Goal: Task Accomplishment & Management: Use online tool/utility

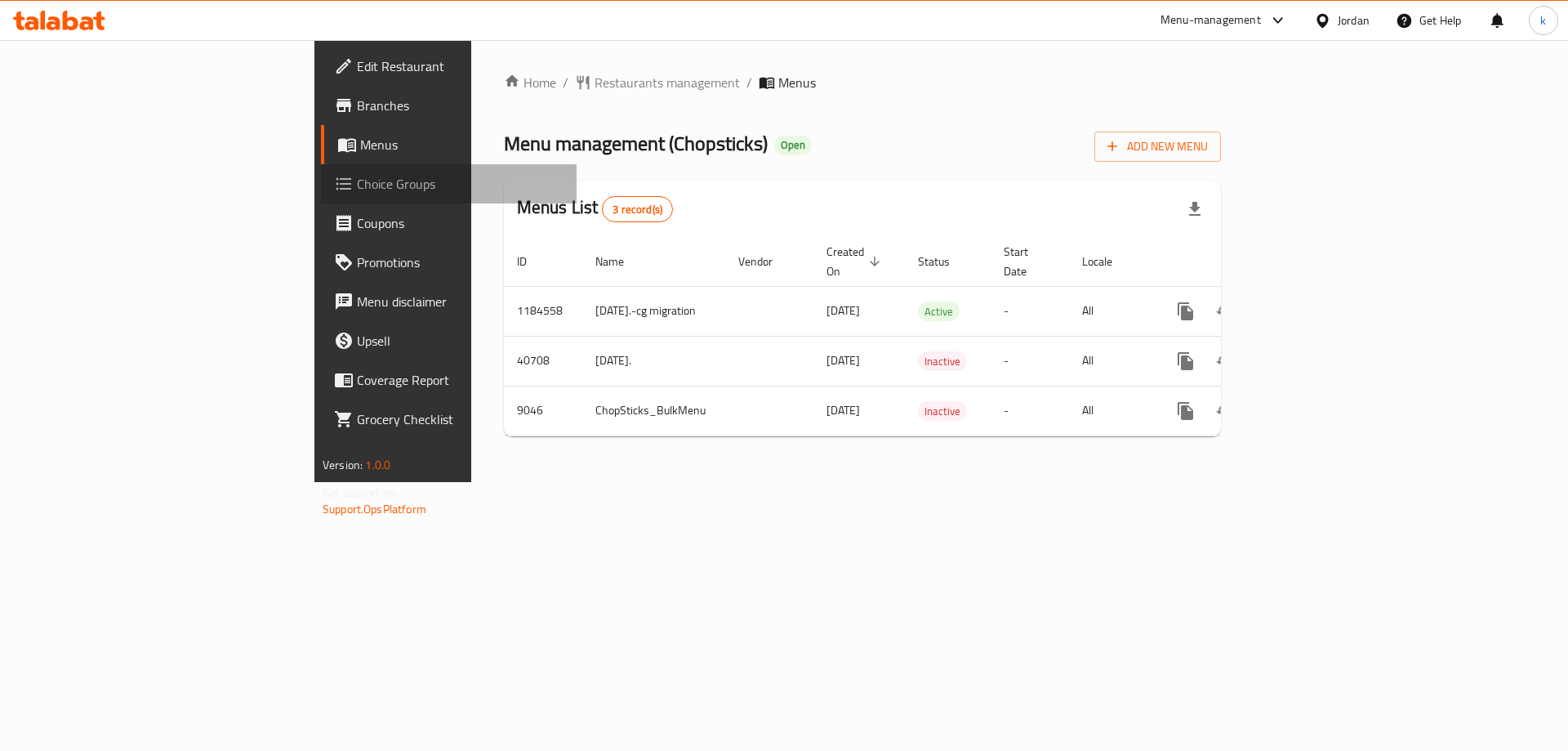
click at [357, 189] on span "Choice Groups" at bounding box center [460, 184] width 206 height 19
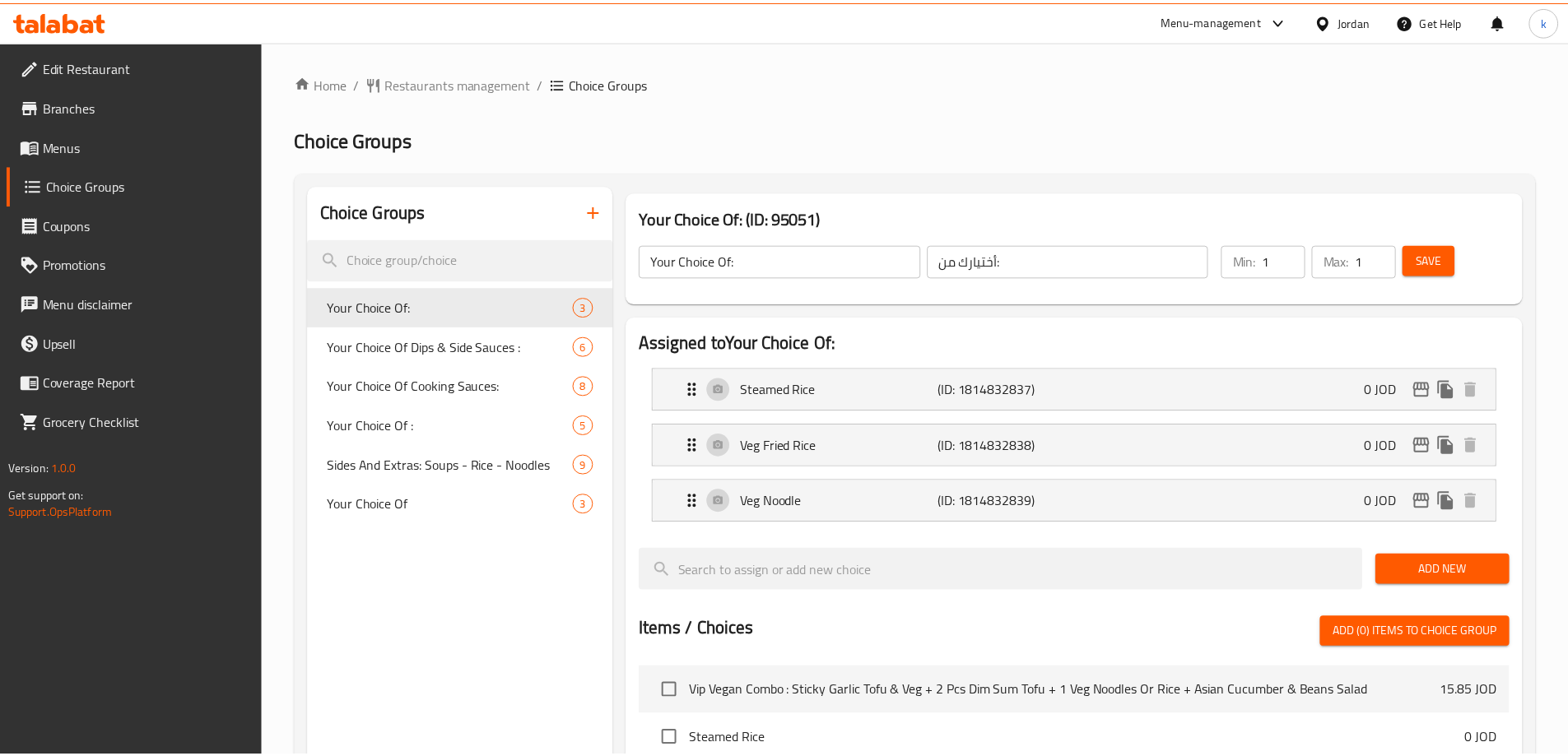
scroll to position [539, 0]
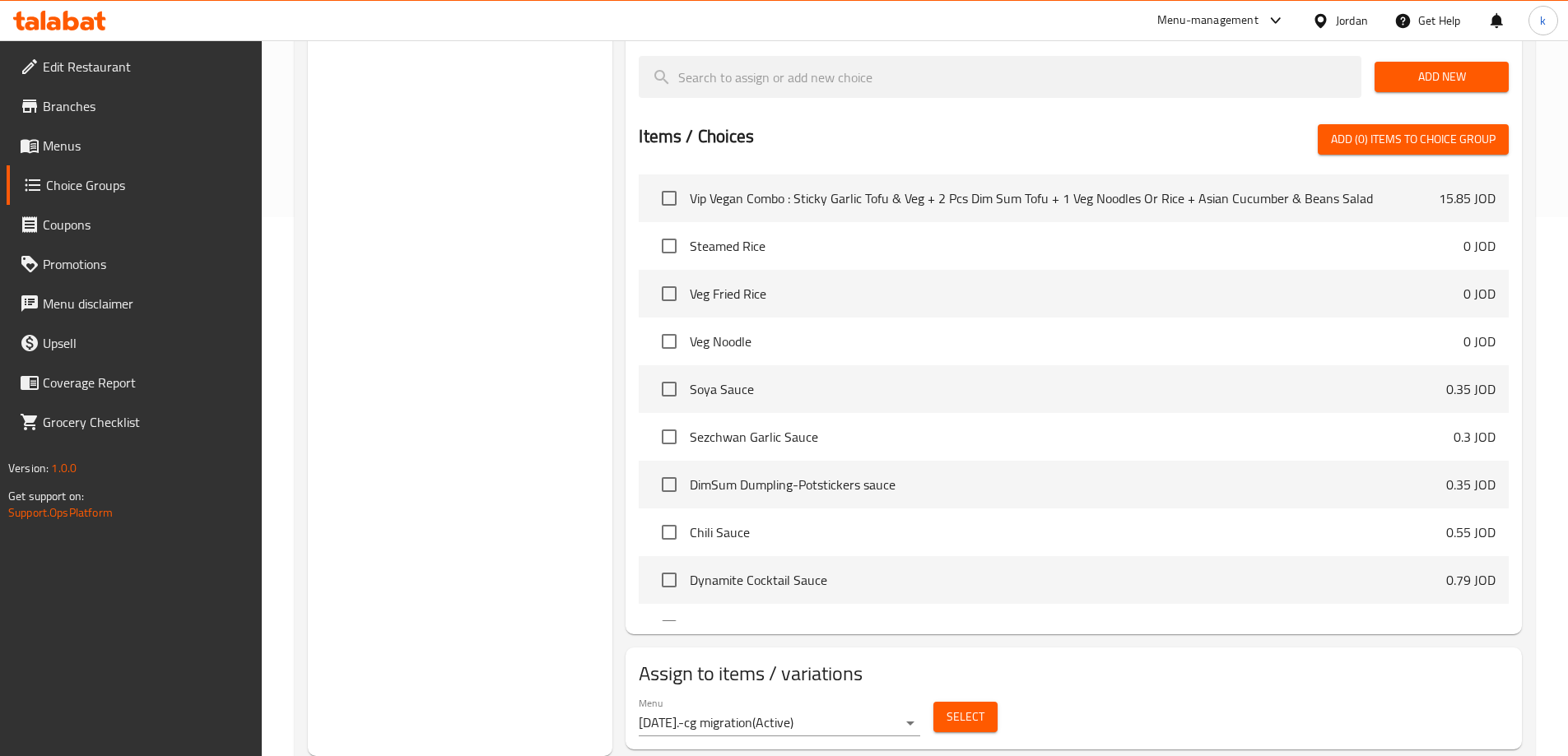
click at [1150, 690] on div "Menu [DATE].-cg migration ( Active ) Select" at bounding box center [1073, 716] width 883 height 53
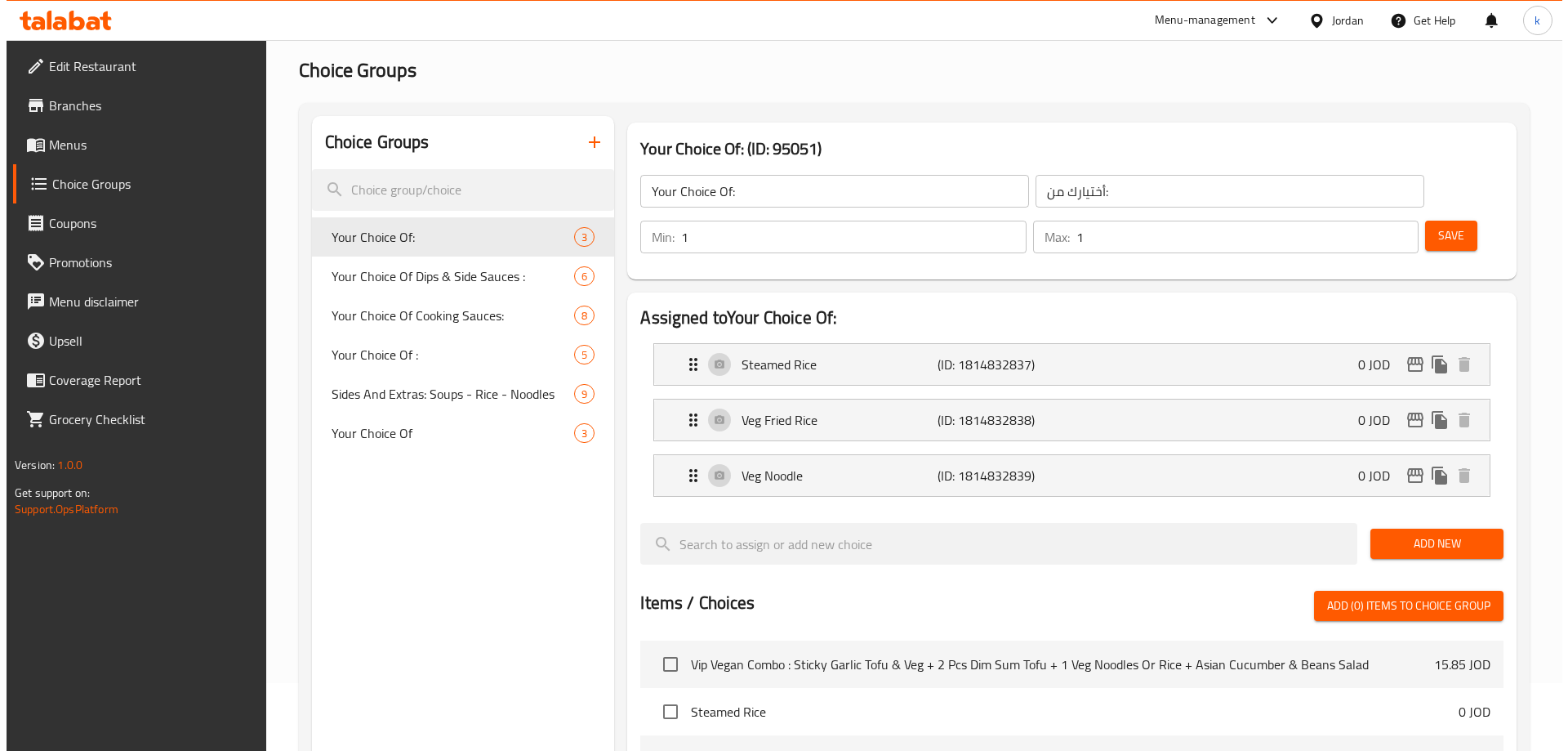
scroll to position [0, 0]
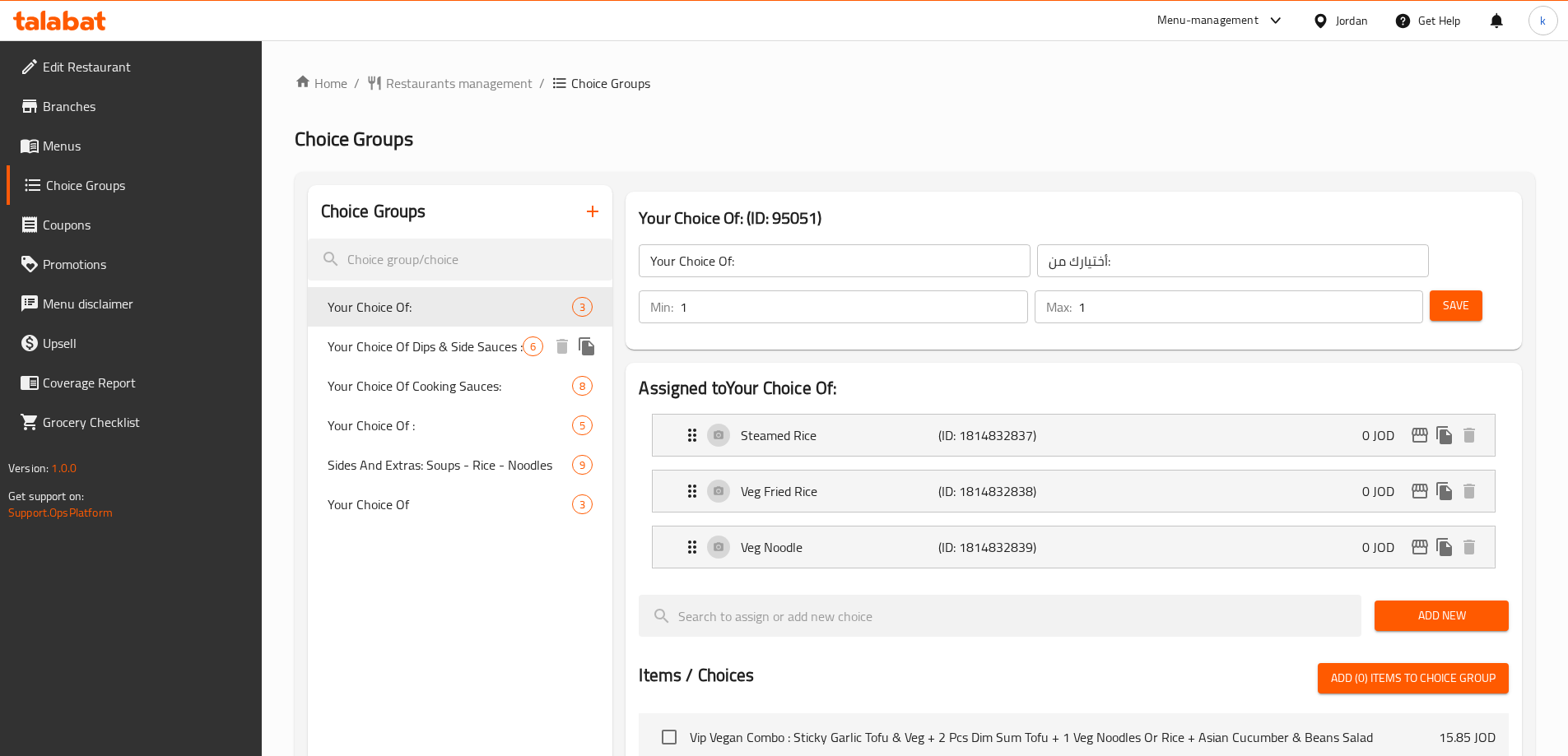
click at [360, 336] on span "Your Choice Of Dips & Side Sauces :" at bounding box center [425, 346] width 196 height 19
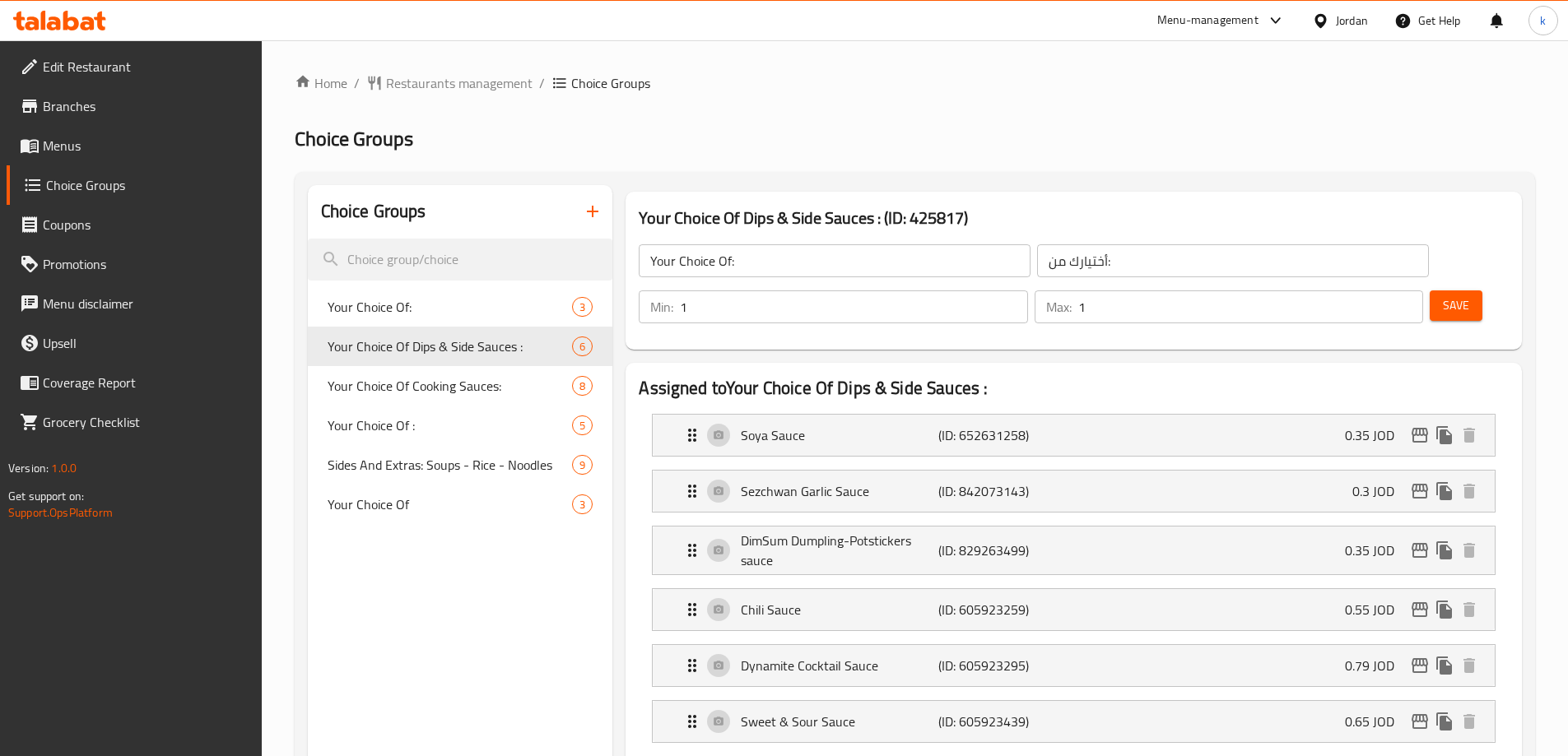
type input "Your Choice Of Dips & Side Sauces :"
type input "اختيارك من [DEMOGRAPHIC_DATA] والغموس:"
type input "0"
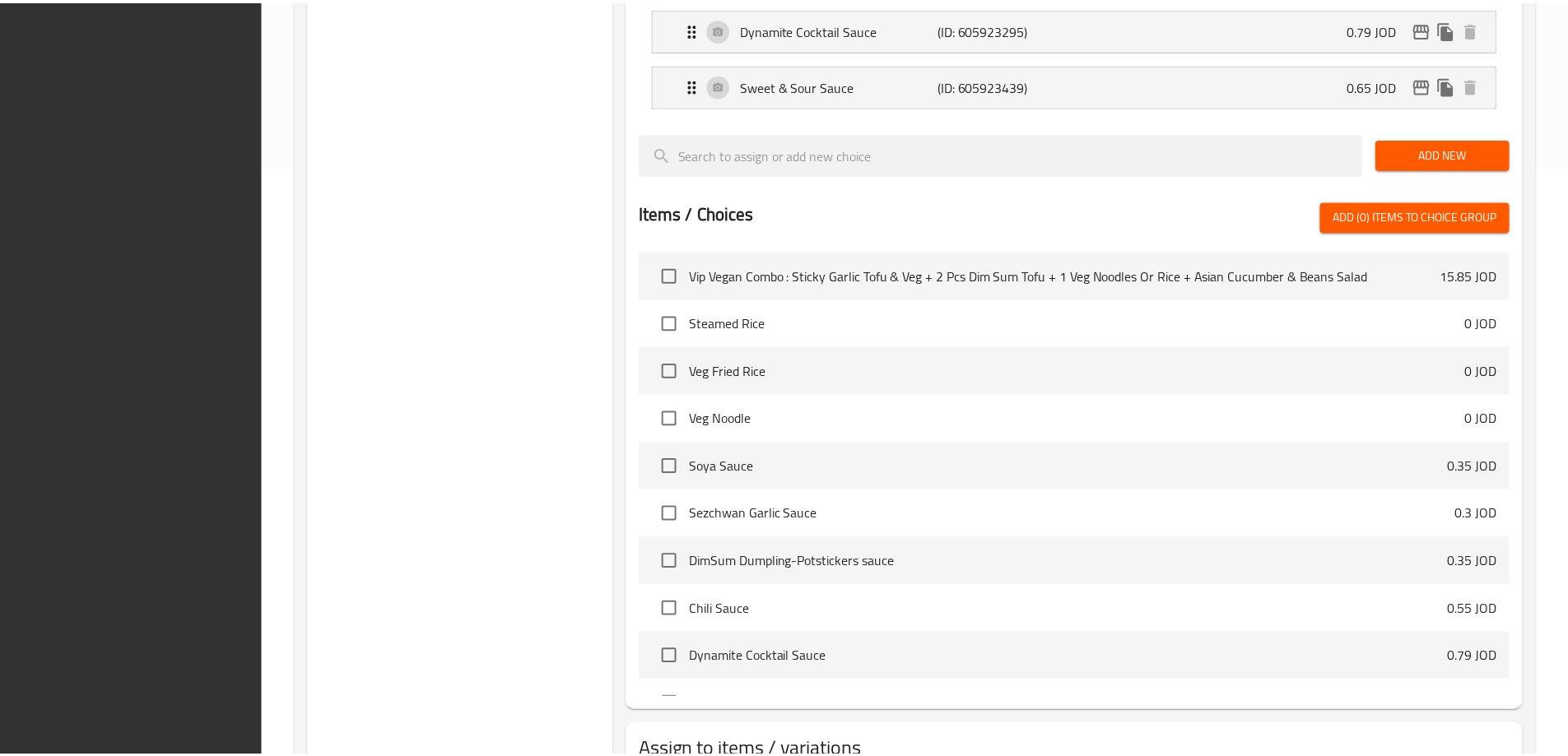
scroll to position [713, 0]
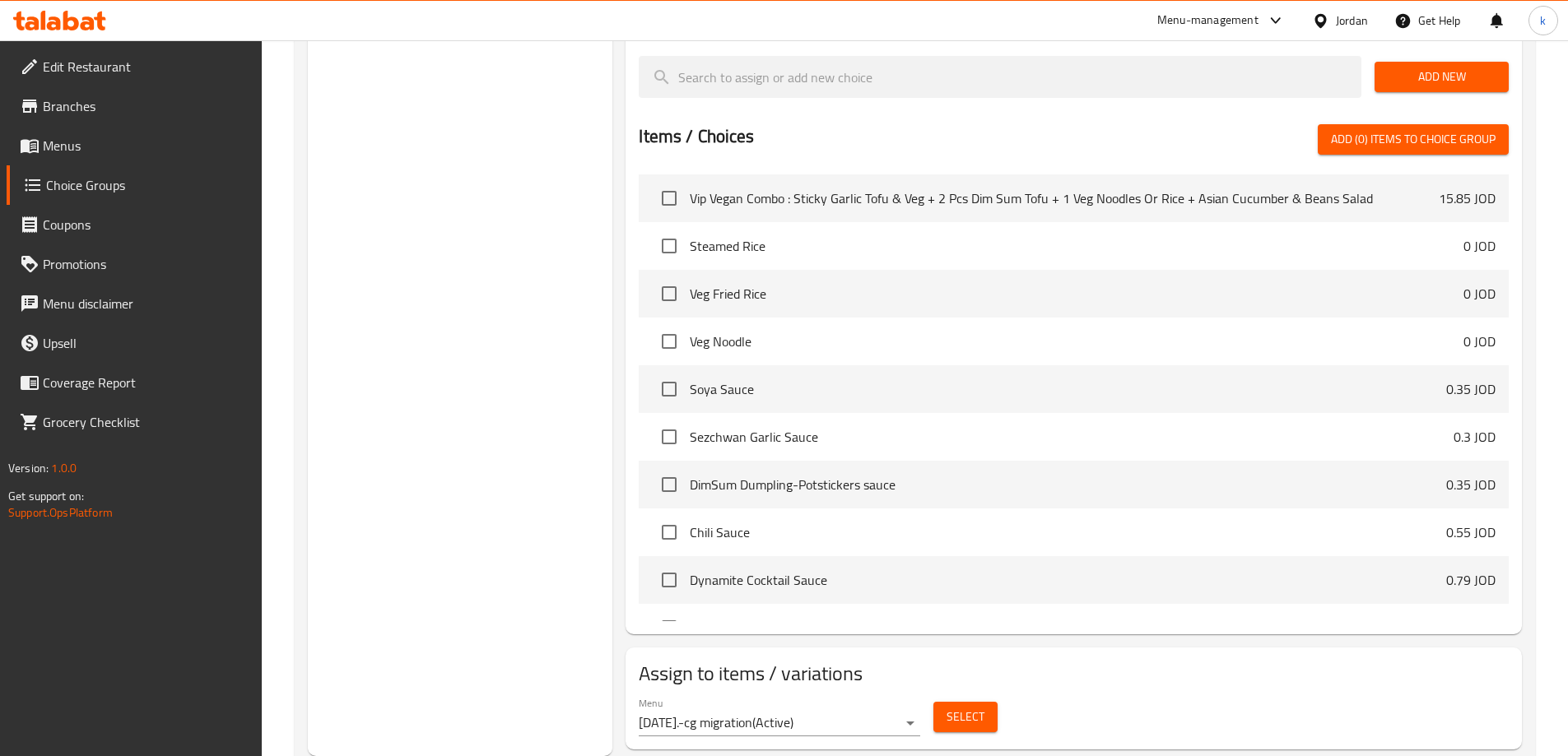
click at [1137, 690] on div "Menu [DATE].-cg migration ( Active ) Select" at bounding box center [1073, 716] width 883 height 53
